Goal: Task Accomplishment & Management: Use online tool/utility

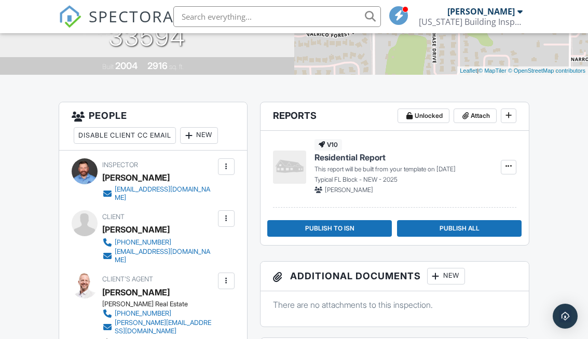
scroll to position [211, 0]
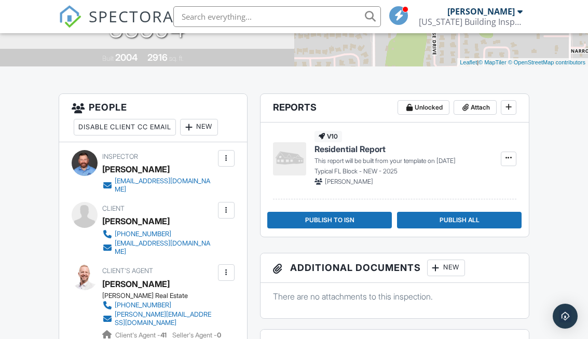
click at [509, 110] on icon at bounding box center [509, 106] width 6 height 7
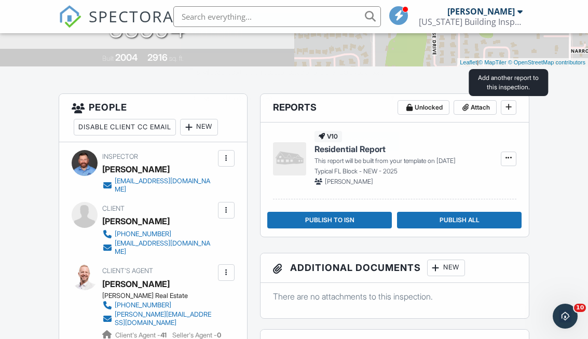
scroll to position [0, 0]
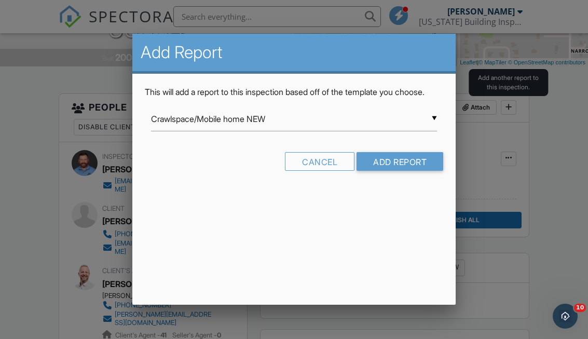
click at [392, 131] on input "Crawlspace/Mobile home NEW" at bounding box center [294, 118] width 286 height 25
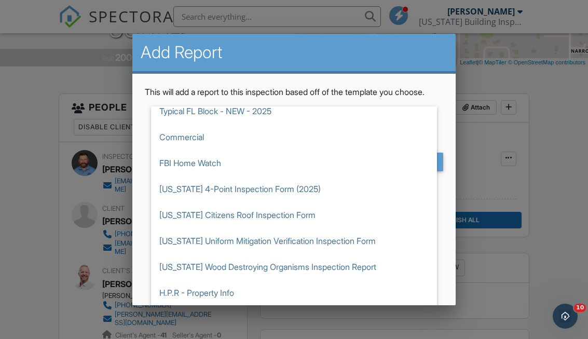
scroll to position [463, 0]
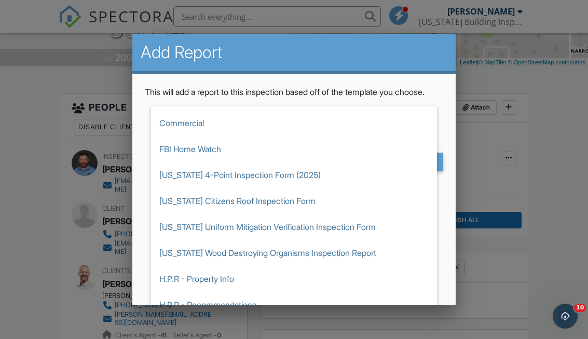
click at [293, 187] on span "[US_STATE] 4-Point Inspection Form (2025)" at bounding box center [294, 175] width 286 height 26
type input "[US_STATE] 4-Point Inspection Form (2025)"
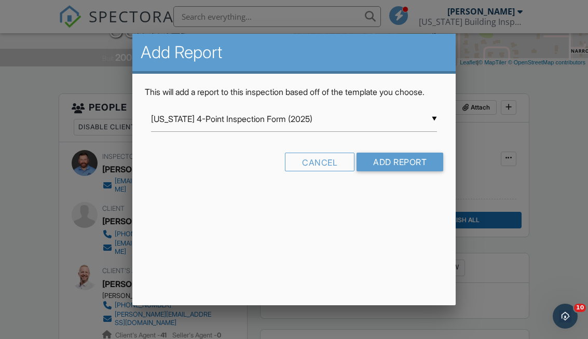
scroll to position [0, 0]
click at [416, 171] on input "Add Report" at bounding box center [400, 162] width 87 height 19
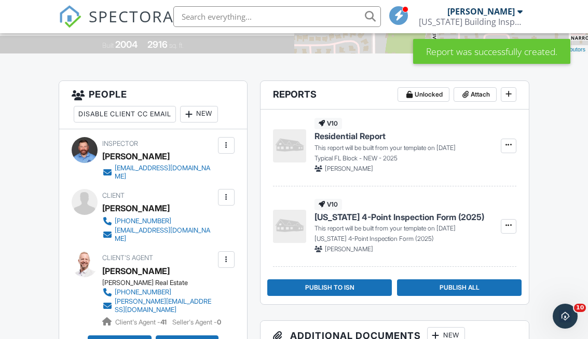
scroll to position [221, 0]
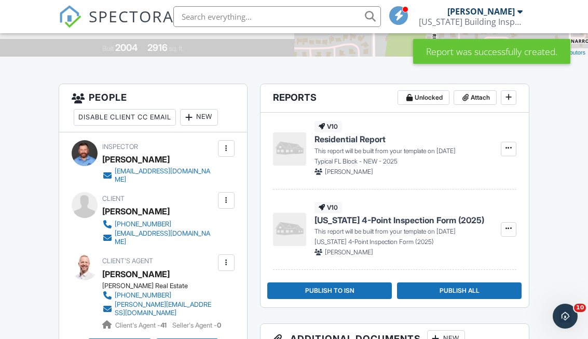
click at [499, 99] on span "Unlocked Attach" at bounding box center [457, 98] width 119 height 16
click at [510, 99] on icon at bounding box center [509, 96] width 6 height 7
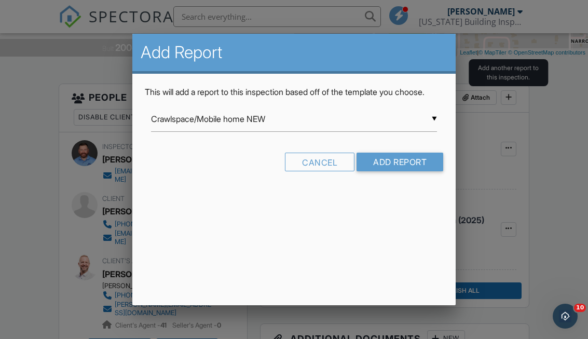
click at [393, 132] on input "Crawlspace/Mobile home NEW" at bounding box center [294, 118] width 286 height 25
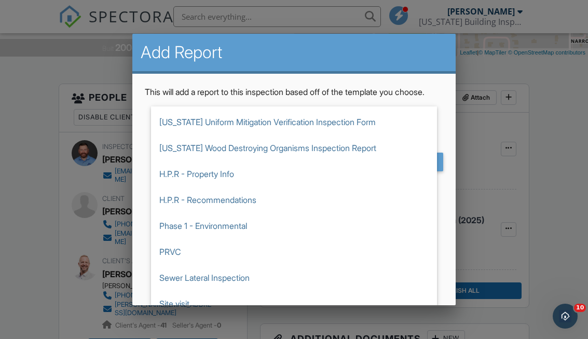
scroll to position [568, 0]
click at [348, 134] on span "[US_STATE] Uniform Mitigation Verification Inspection Form" at bounding box center [294, 122] width 286 height 26
type input "[US_STATE] Uniform Mitigation Verification Inspection Form"
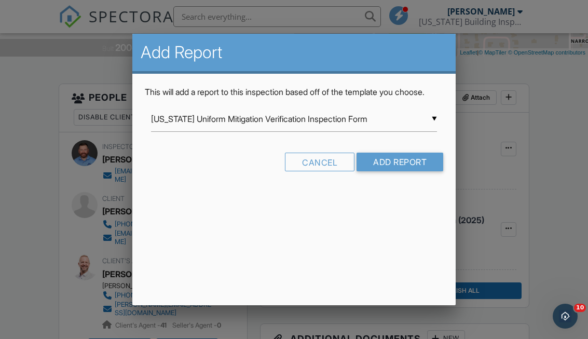
scroll to position [0, 0]
click at [413, 171] on input "Add Report" at bounding box center [400, 162] width 87 height 19
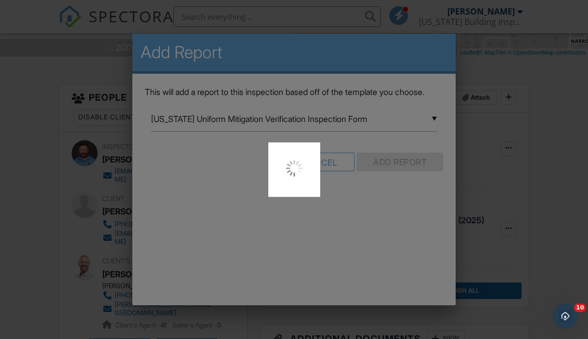
click at [428, 174] on div at bounding box center [294, 169] width 588 height 339
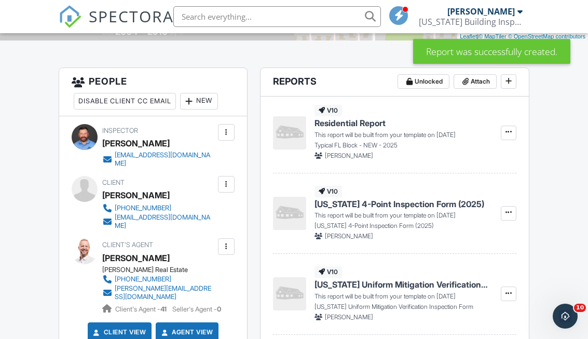
scroll to position [177, 0]
